Goal: Transaction & Acquisition: Purchase product/service

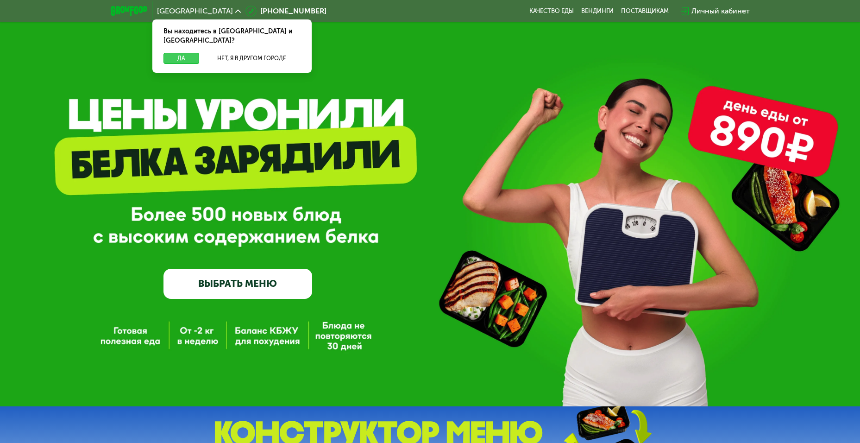
click at [178, 53] on button "Да" at bounding box center [181, 58] width 36 height 11
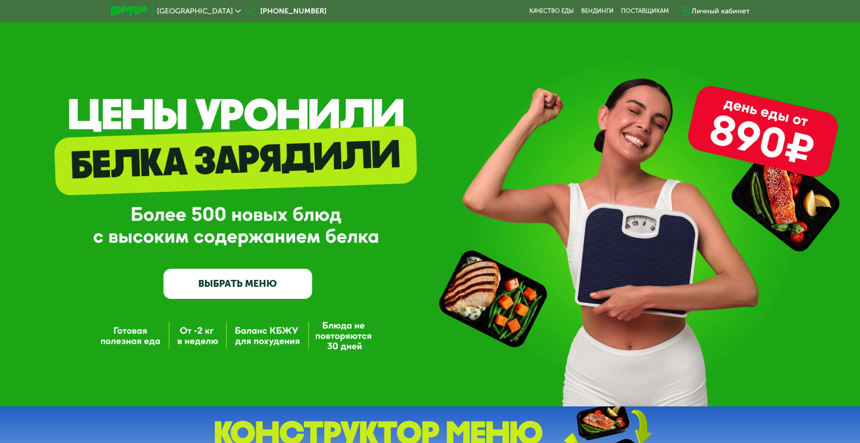
scroll to position [93, 0]
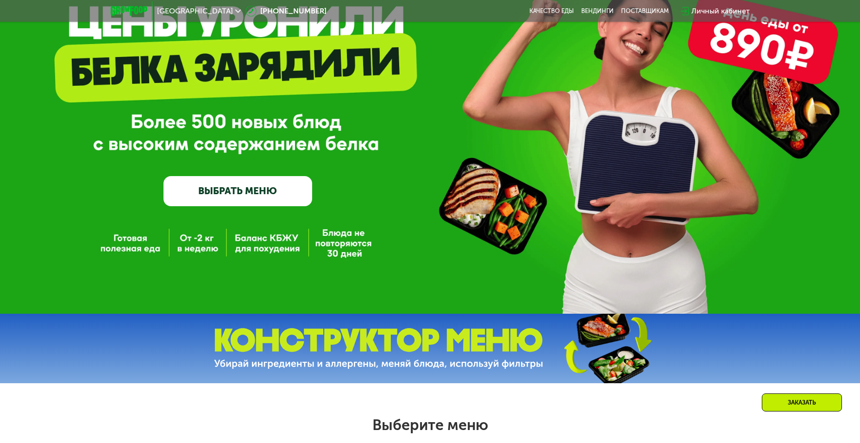
click at [249, 197] on link "ВЫБРАТЬ МЕНЮ" at bounding box center [237, 191] width 149 height 30
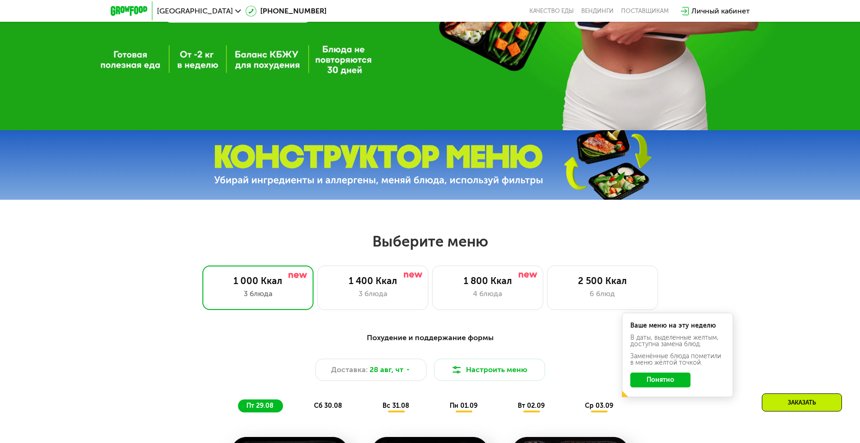
scroll to position [489, 0]
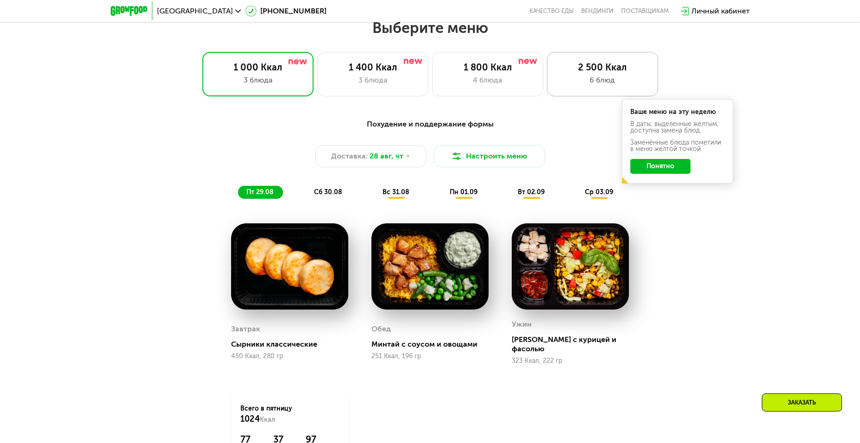
click at [587, 68] on div "2 500 Ккал" at bounding box center [603, 67] width 92 height 11
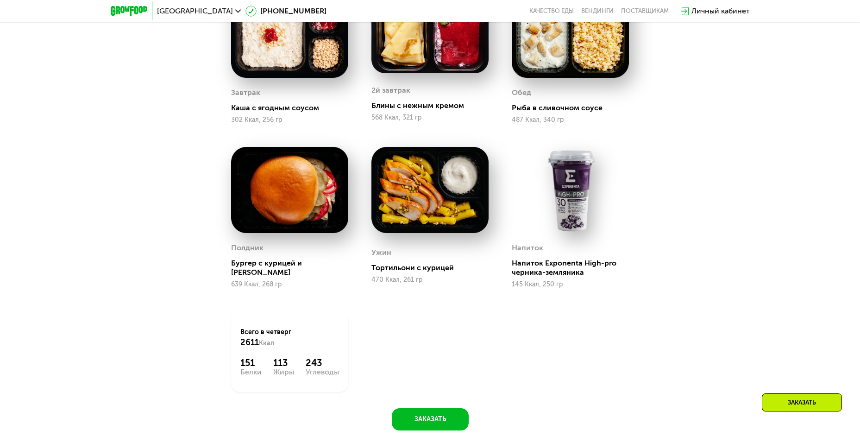
scroll to position [536, 0]
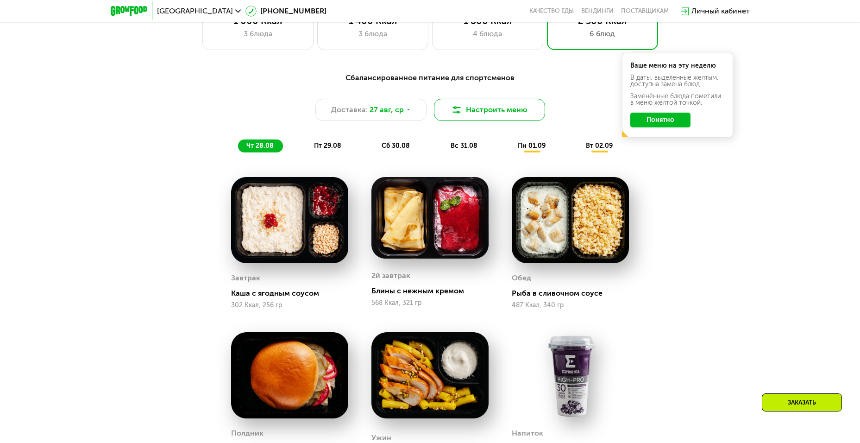
click at [482, 118] on button "Настроить меню" at bounding box center [489, 110] width 111 height 22
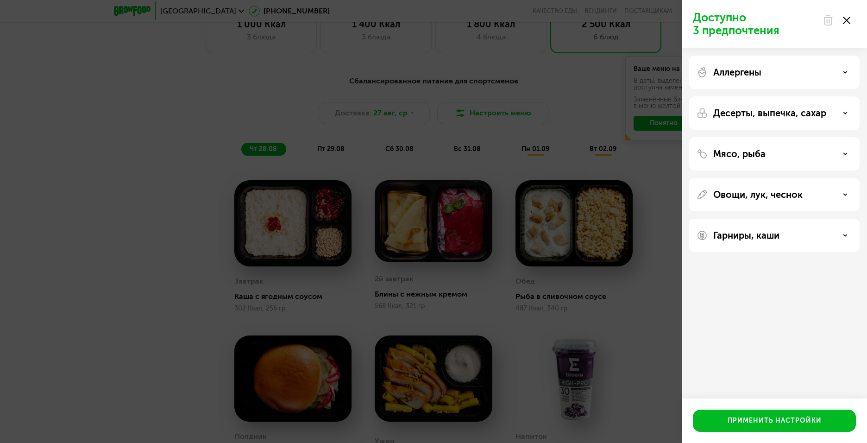
click at [851, 24] on div at bounding box center [836, 20] width 39 height 19
click at [844, 19] on use at bounding box center [846, 20] width 7 height 7
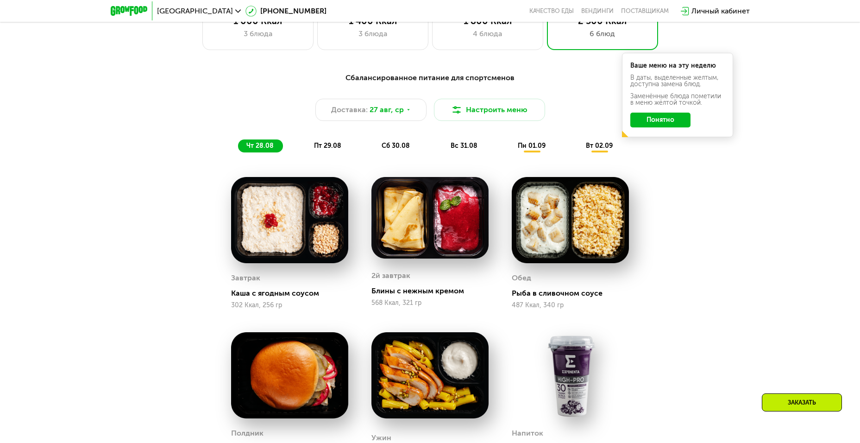
click at [321, 148] on span "пт 29.08" at bounding box center [327, 146] width 27 height 8
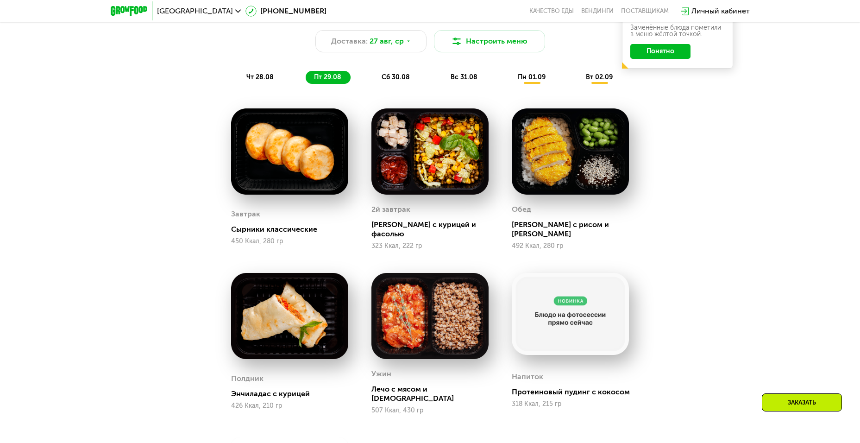
scroll to position [721, 0]
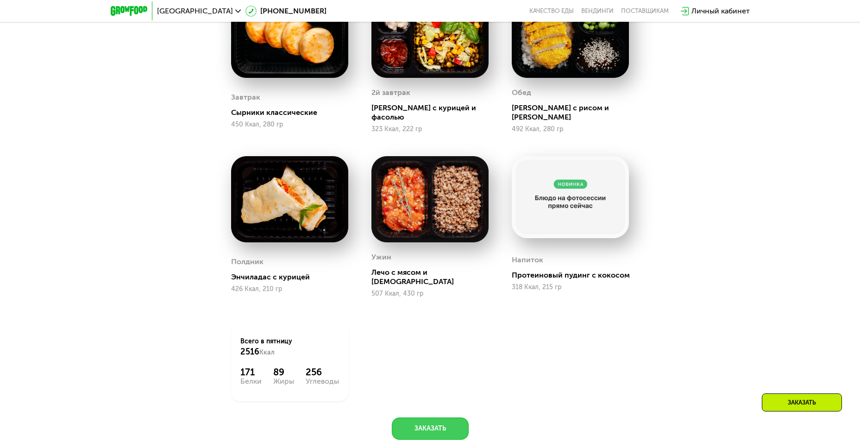
click at [431, 417] on button "Заказать" at bounding box center [430, 428] width 77 height 22
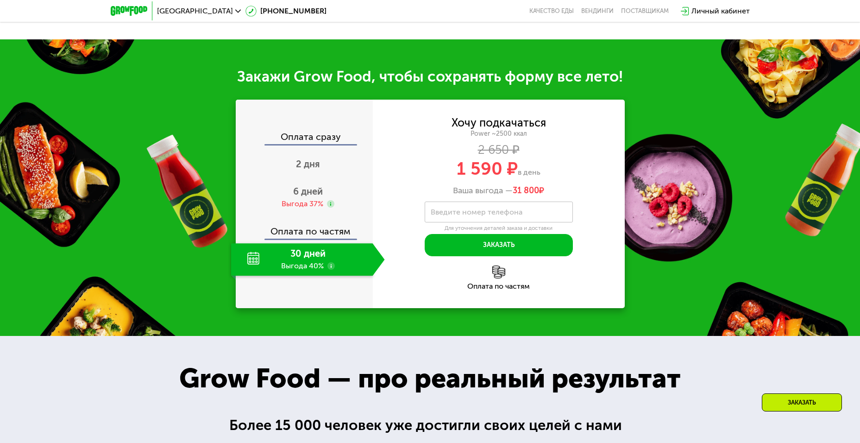
scroll to position [1168, 0]
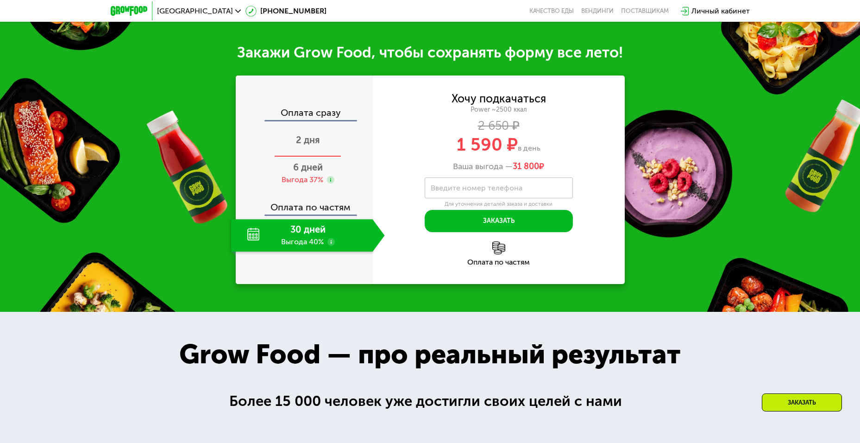
click at [314, 134] on span "2 дня" at bounding box center [308, 139] width 24 height 11
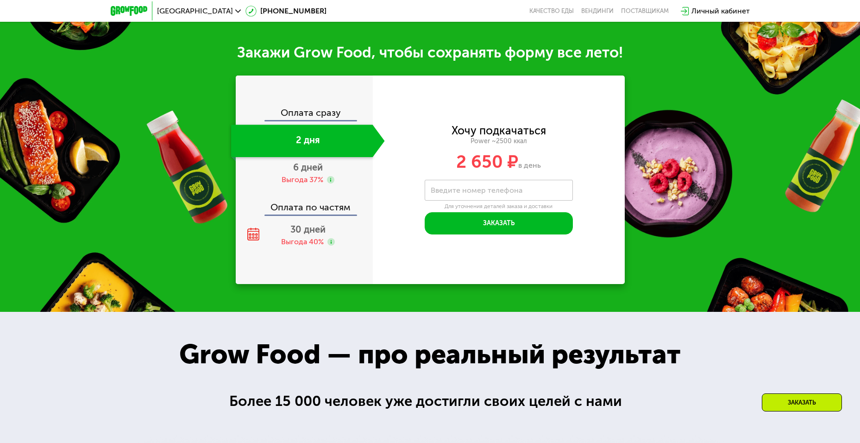
click at [303, 193] on div "Оплата по частям" at bounding box center [305, 203] width 136 height 21
click at [304, 162] on span "6 дней" at bounding box center [308, 167] width 30 height 11
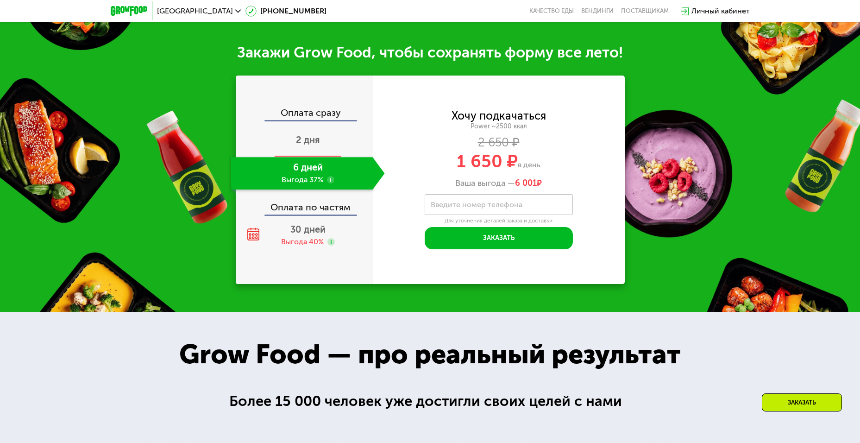
click at [319, 134] on span "2 дня" at bounding box center [308, 139] width 24 height 11
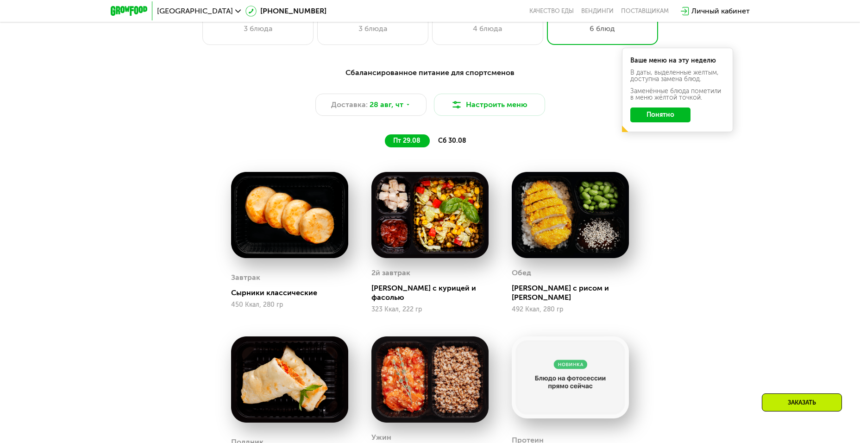
scroll to position [474, 0]
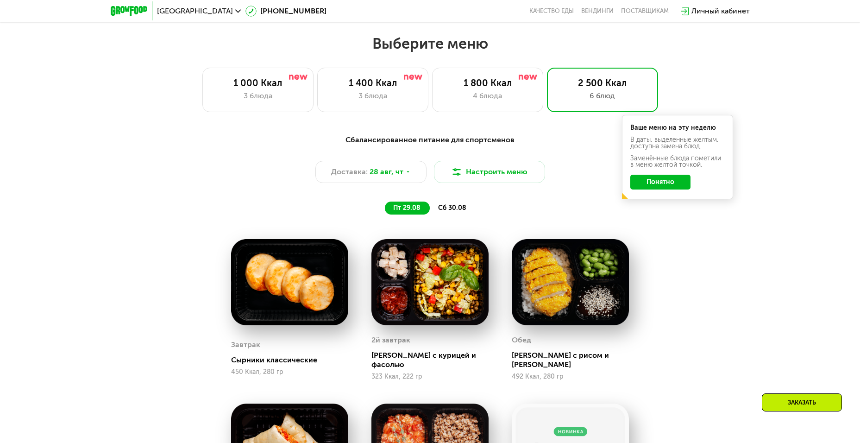
click at [457, 206] on div "сб 30.08" at bounding box center [453, 207] width 46 height 13
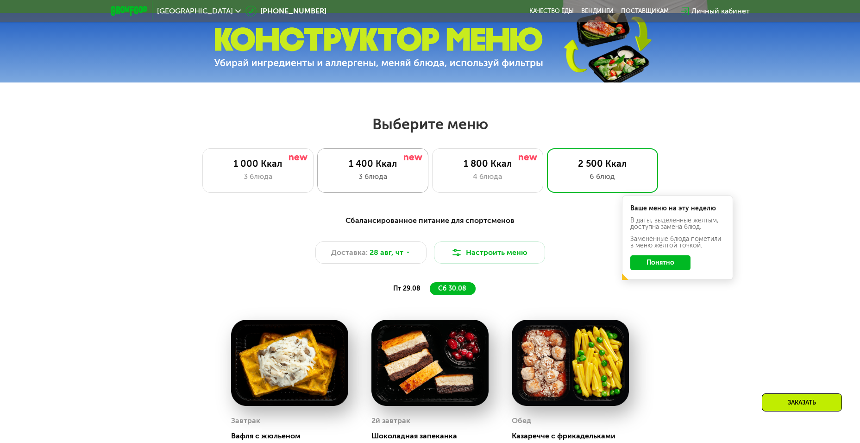
scroll to position [288, 0]
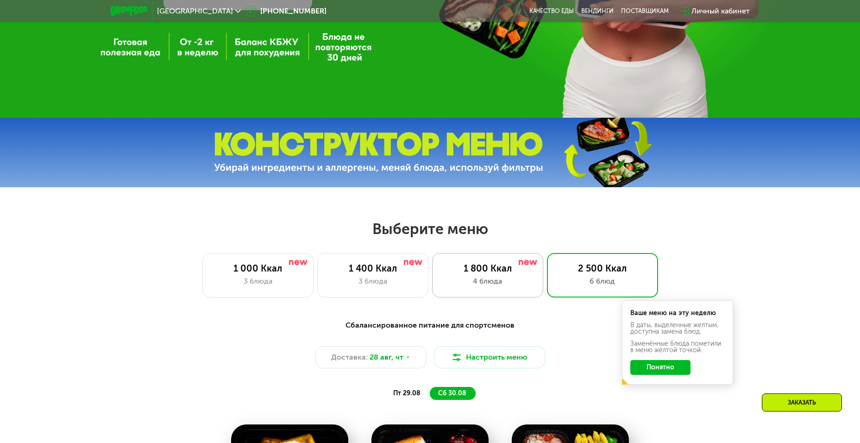
click at [491, 282] on div "4 блюда" at bounding box center [488, 280] width 92 height 11
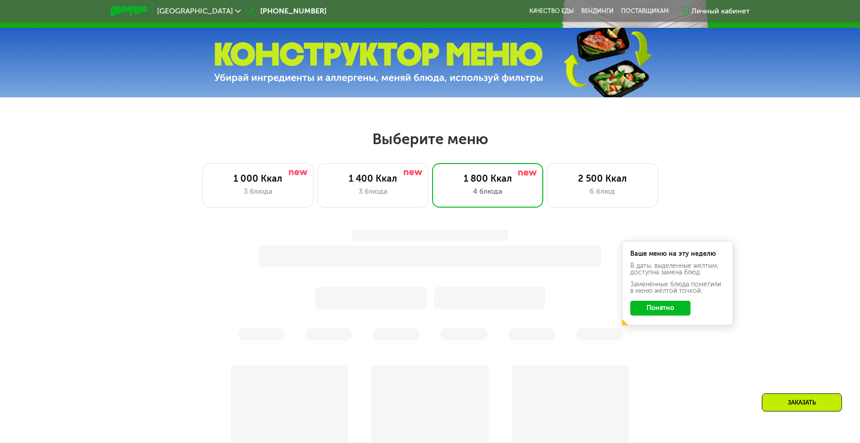
scroll to position [474, 0]
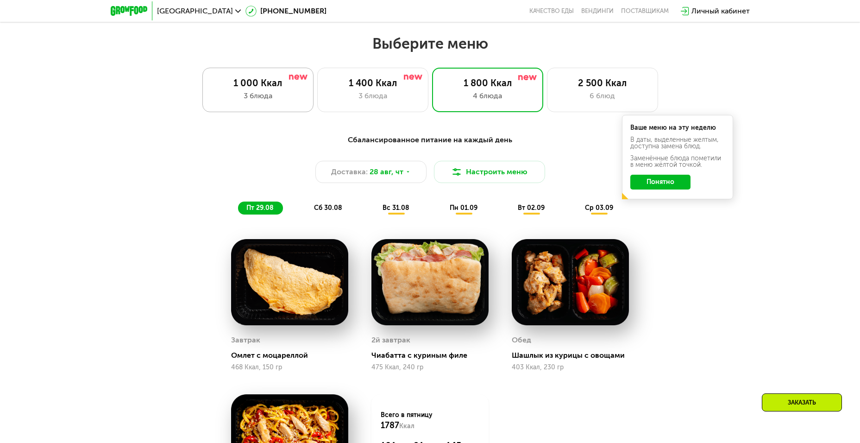
click at [317, 80] on div "1 000 Ккал 3 блюда" at bounding box center [372, 90] width 111 height 44
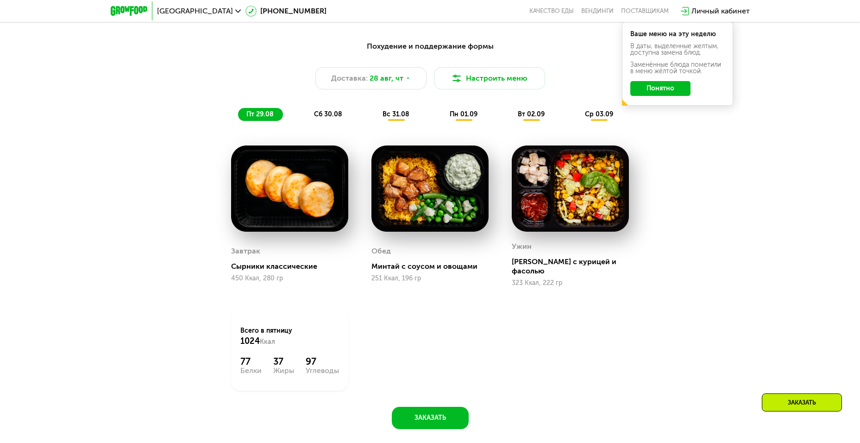
scroll to position [566, 0]
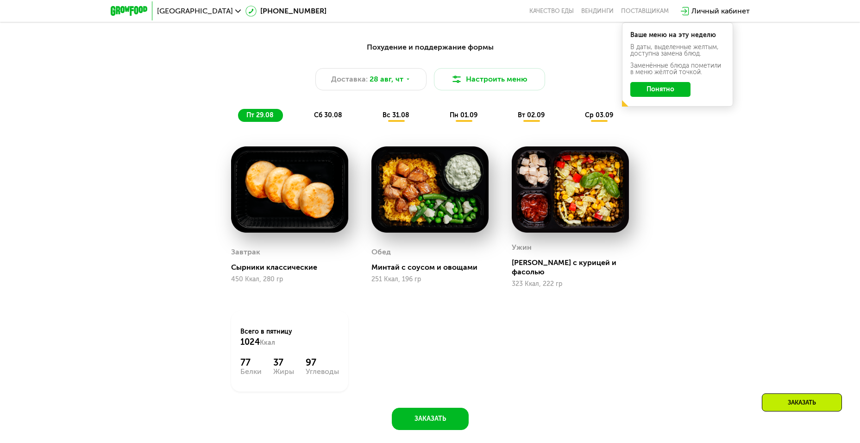
click at [668, 95] on button "Понятно" at bounding box center [660, 89] width 60 height 15
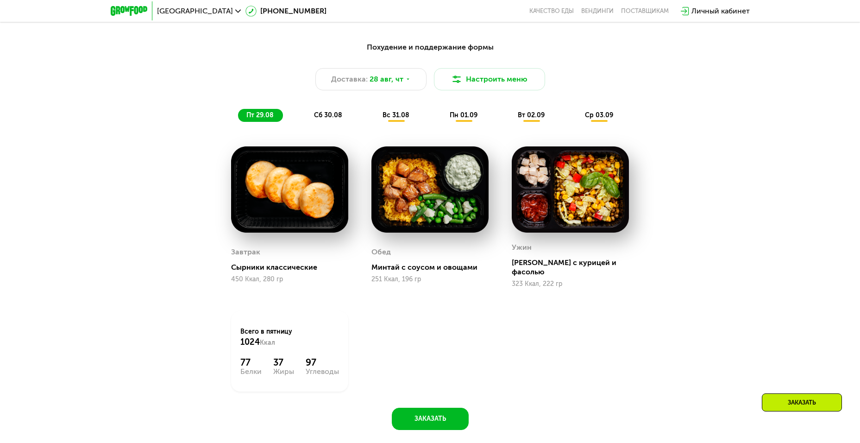
click at [473, 119] on span "пн 01.09" at bounding box center [464, 115] width 28 height 8
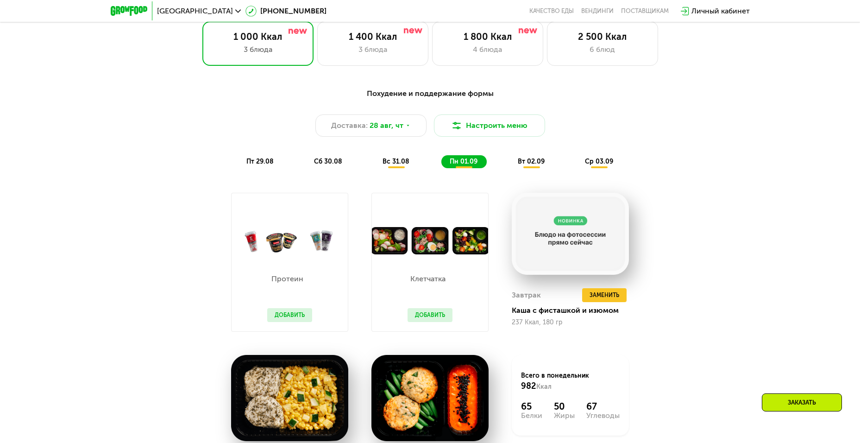
scroll to position [288, 0]
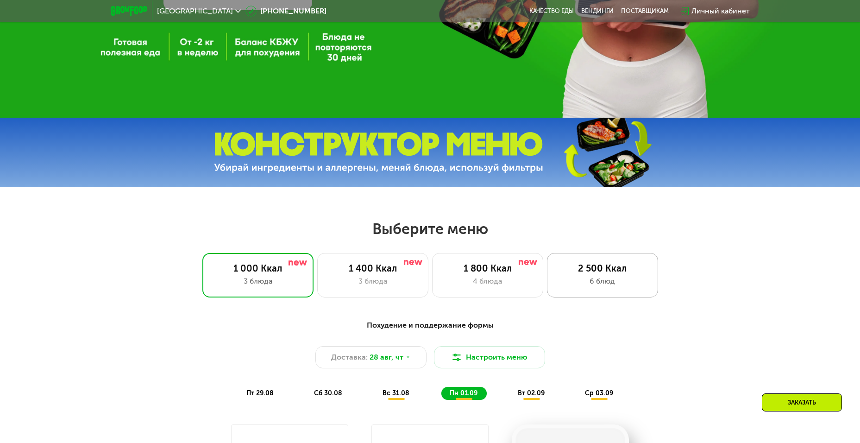
click at [600, 263] on div "2 500 Ккал 6 блюд" at bounding box center [602, 275] width 111 height 44
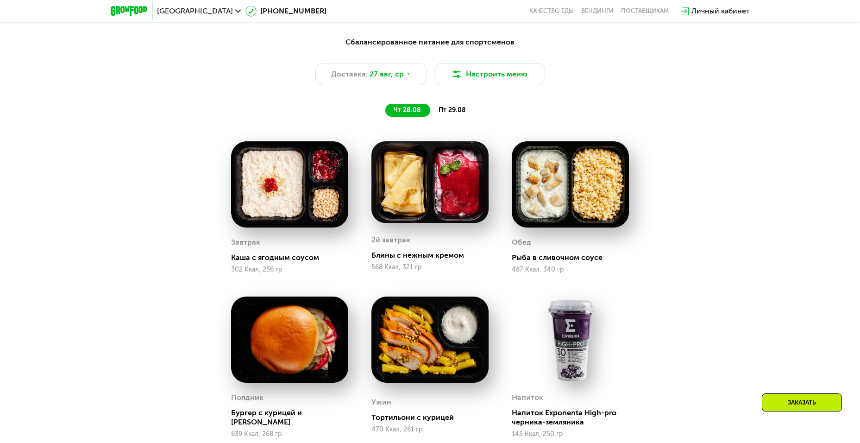
scroll to position [613, 0]
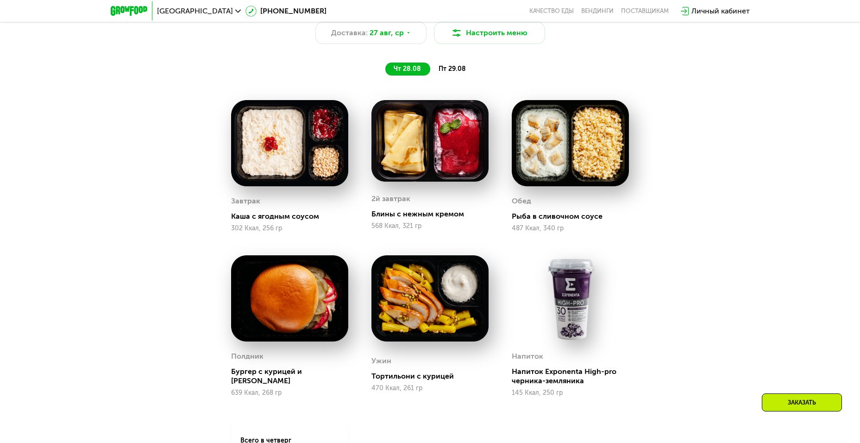
click at [445, 63] on div "Сбалансированное питание для спортсменов Доставка: [DATE] Настроить меню чт 28.…" at bounding box center [430, 35] width 548 height 80
click at [448, 73] on span "пт 29.08" at bounding box center [451, 69] width 27 height 8
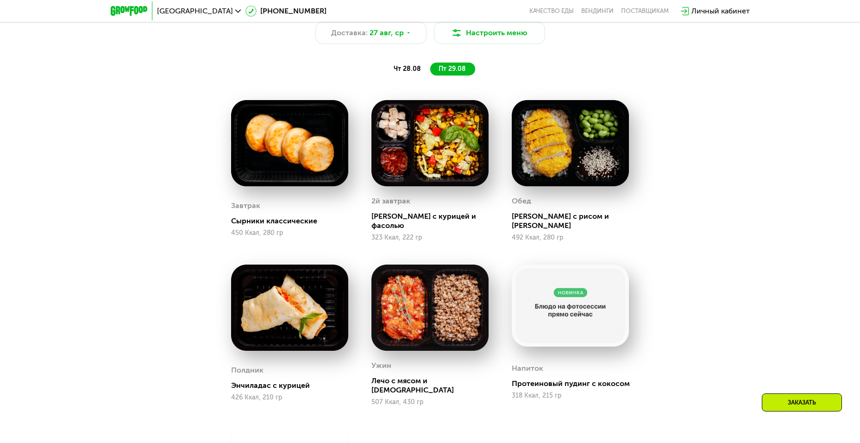
click at [411, 71] on span "чт 28.08" at bounding box center [407, 69] width 27 height 8
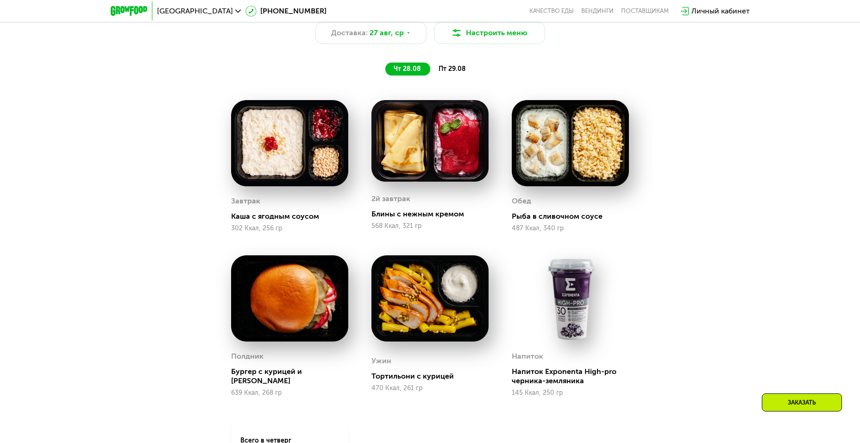
click at [452, 71] on span "пт 29.08" at bounding box center [451, 69] width 27 height 8
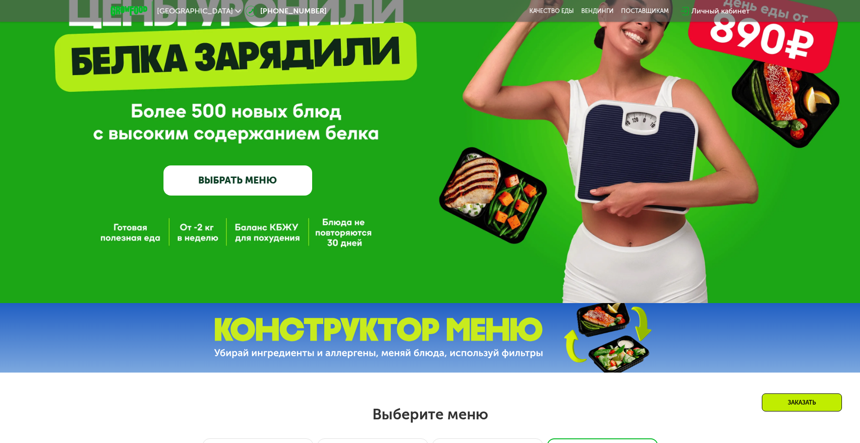
scroll to position [0, 0]
